Goal: Task Accomplishment & Management: Manage account settings

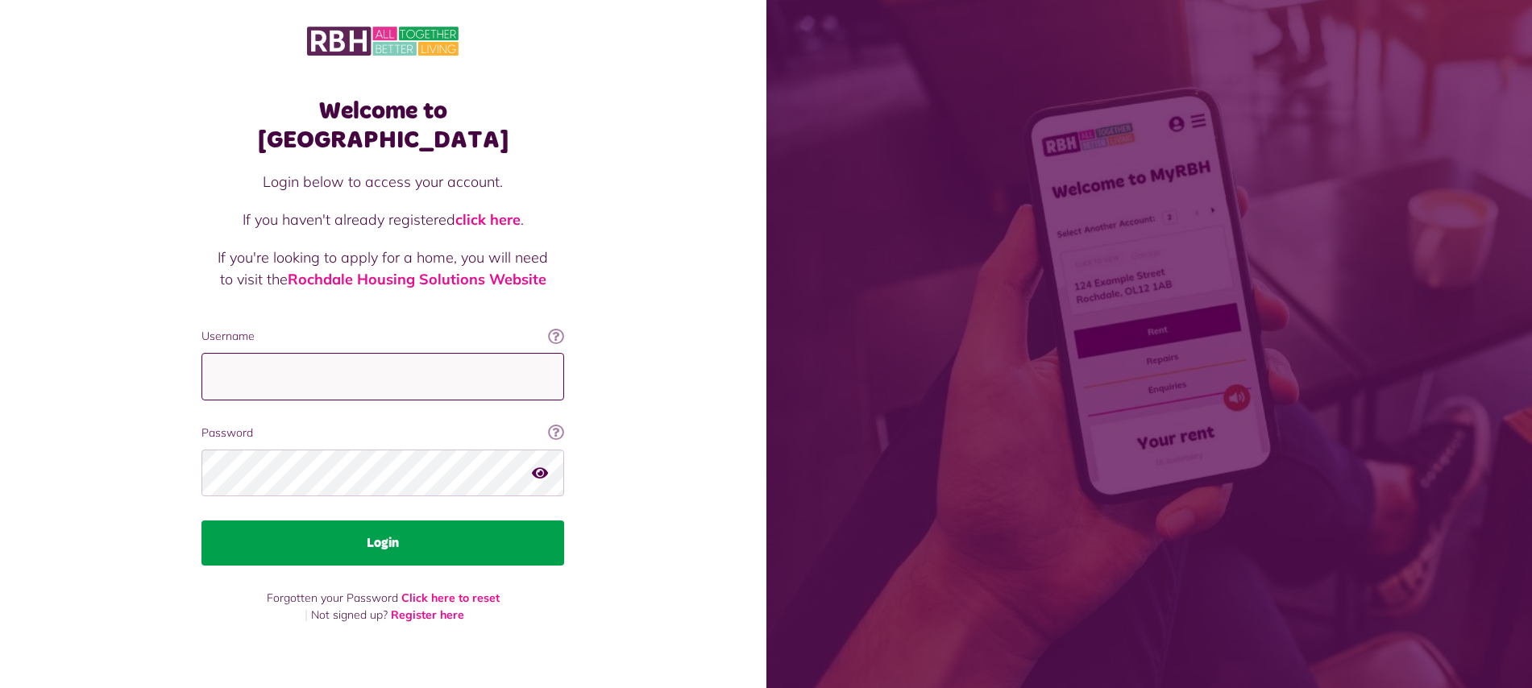
type input "**********"
click at [417, 522] on button "Login" at bounding box center [382, 543] width 363 height 45
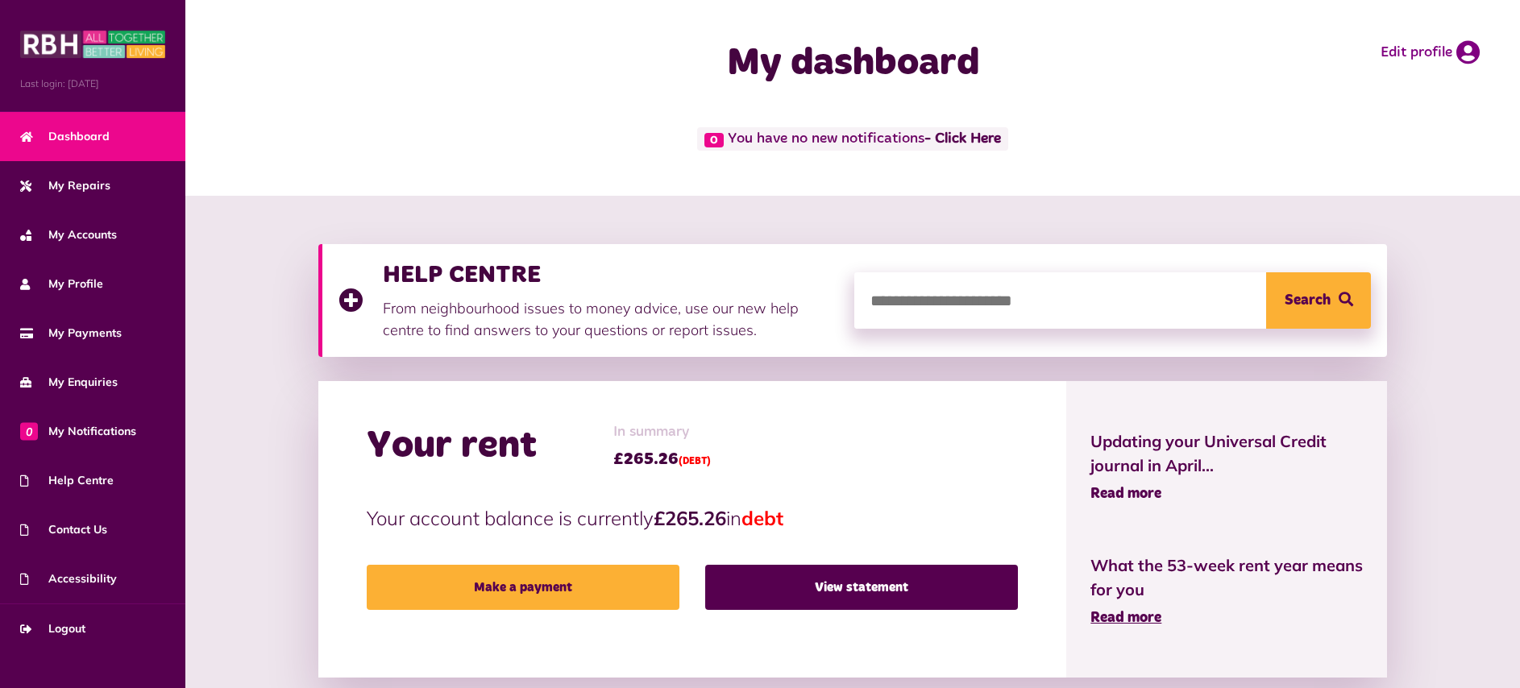
click at [1139, 493] on span "Read more" at bounding box center [1125, 494] width 71 height 15
click at [60, 625] on span "Logout" at bounding box center [52, 629] width 65 height 17
